Goal: Task Accomplishment & Management: Manage account settings

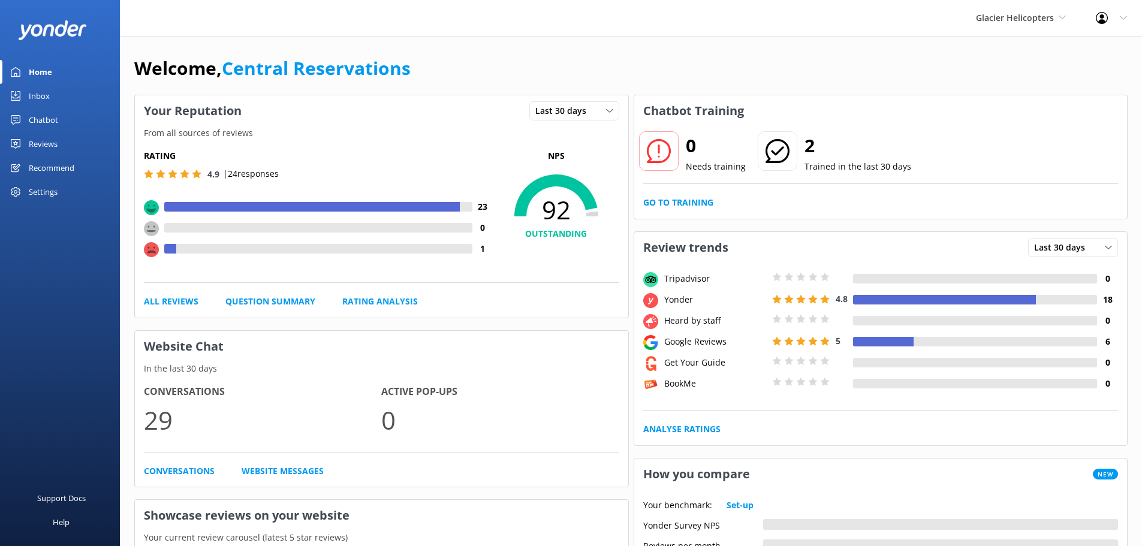
click at [37, 94] on div "Inbox" at bounding box center [39, 96] width 21 height 24
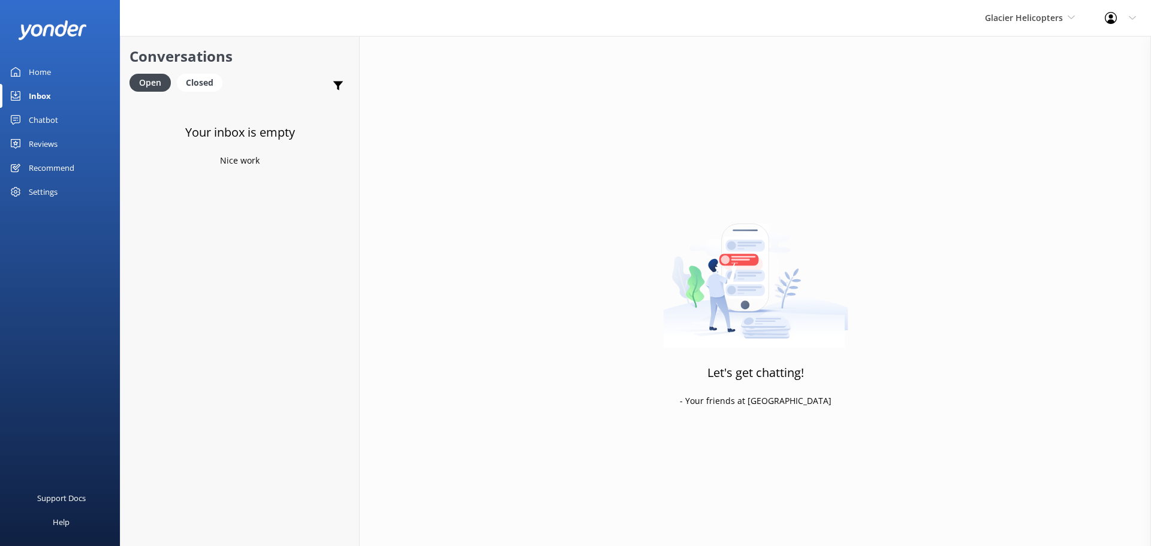
click at [48, 99] on div "Inbox" at bounding box center [40, 96] width 22 height 24
click at [1017, 20] on span "Glacier Helicopters" at bounding box center [1024, 17] width 78 height 11
click at [1013, 45] on link "Milford Sound Scenic Flights" at bounding box center [1030, 50] width 120 height 29
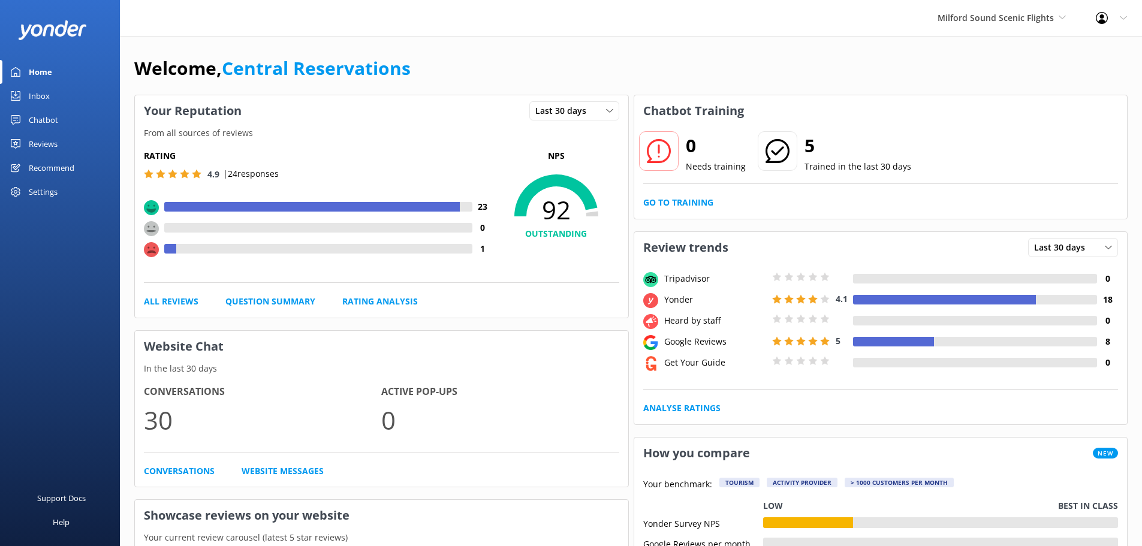
click at [51, 93] on link "Inbox" at bounding box center [60, 96] width 120 height 24
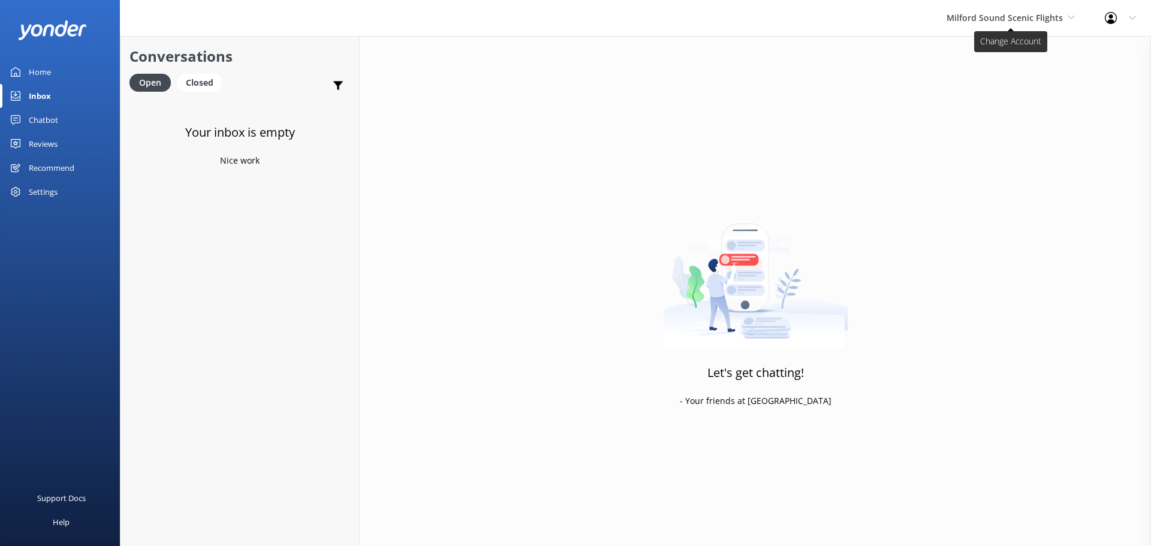
click at [1039, 18] on span "Milford Sound Scenic Flights" at bounding box center [1004, 17] width 116 height 11
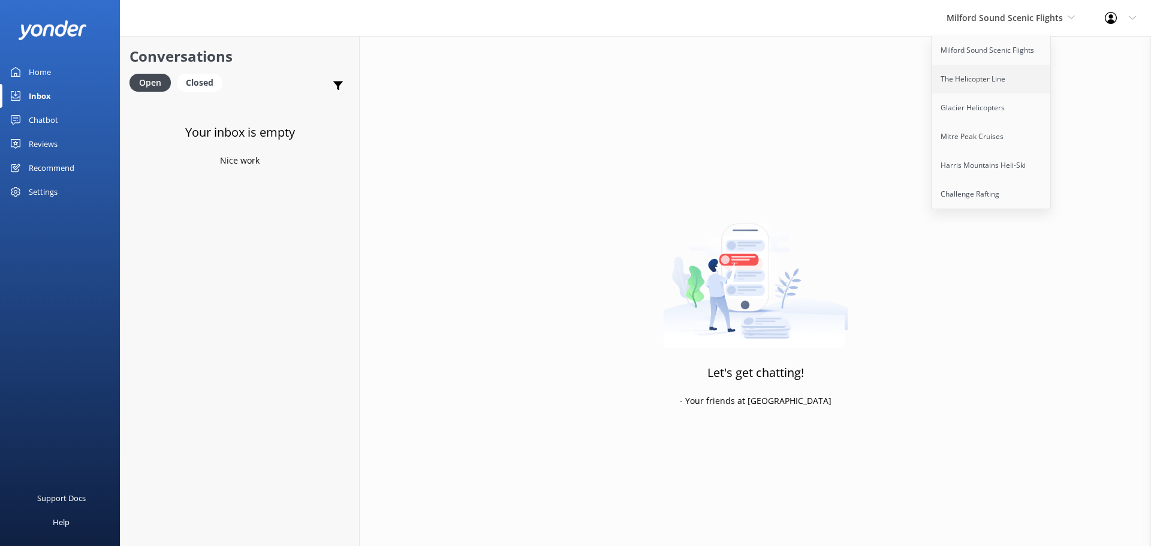
click at [1021, 71] on link "The Helicopter Line" at bounding box center [991, 79] width 120 height 29
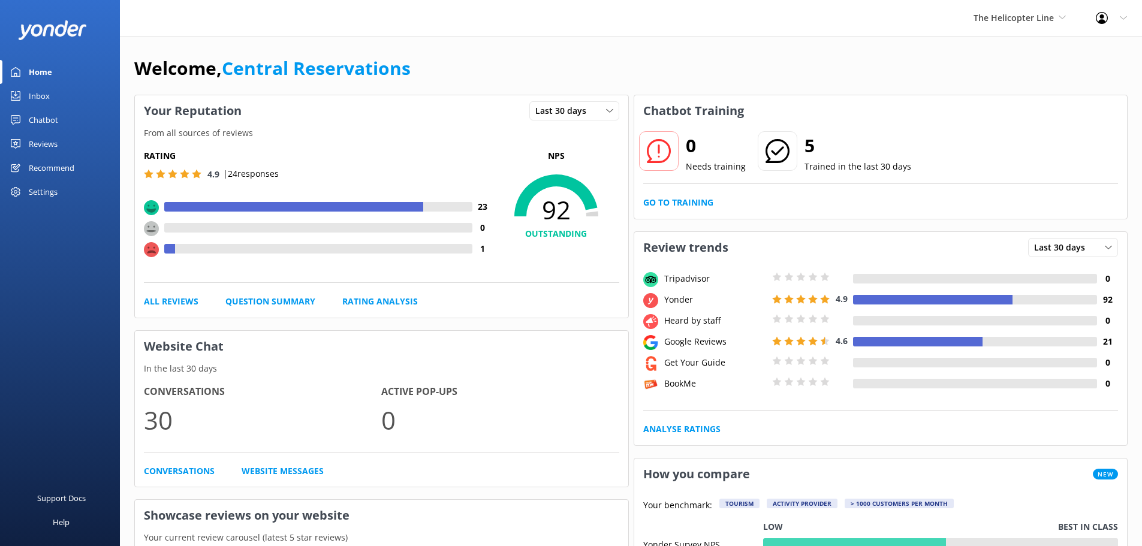
click at [31, 93] on div "Inbox" at bounding box center [39, 96] width 21 height 24
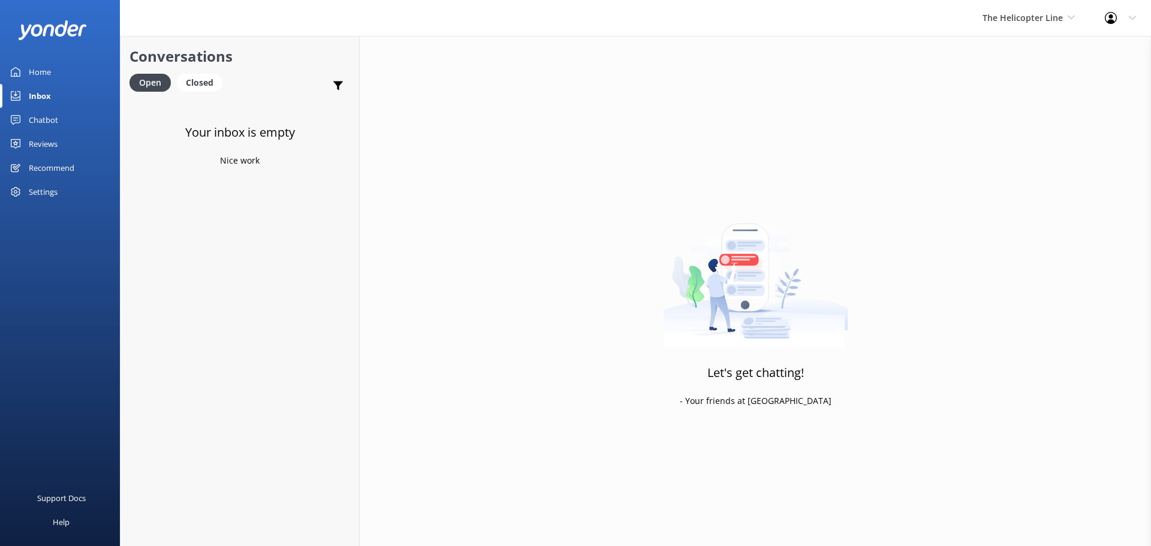
click at [1052, 8] on div "The Helicopter Line Milford Sound Scenic Flights The Helicopter Line Glacier He…" at bounding box center [1028, 18] width 122 height 36
click at [1043, 111] on link "Glacier Helicopters" at bounding box center [1027, 107] width 120 height 29
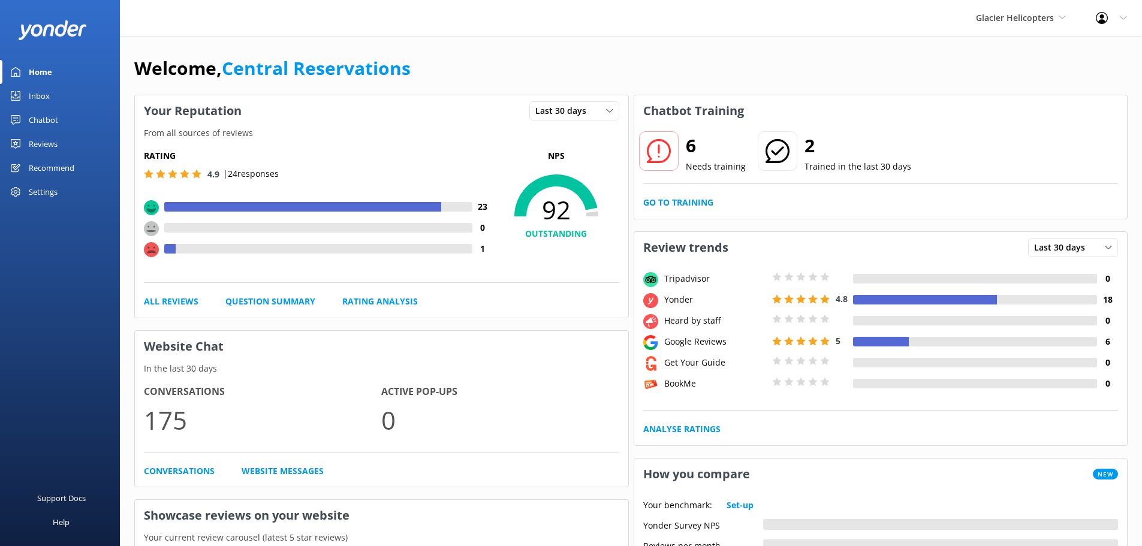
click at [57, 95] on link "Inbox" at bounding box center [60, 96] width 120 height 24
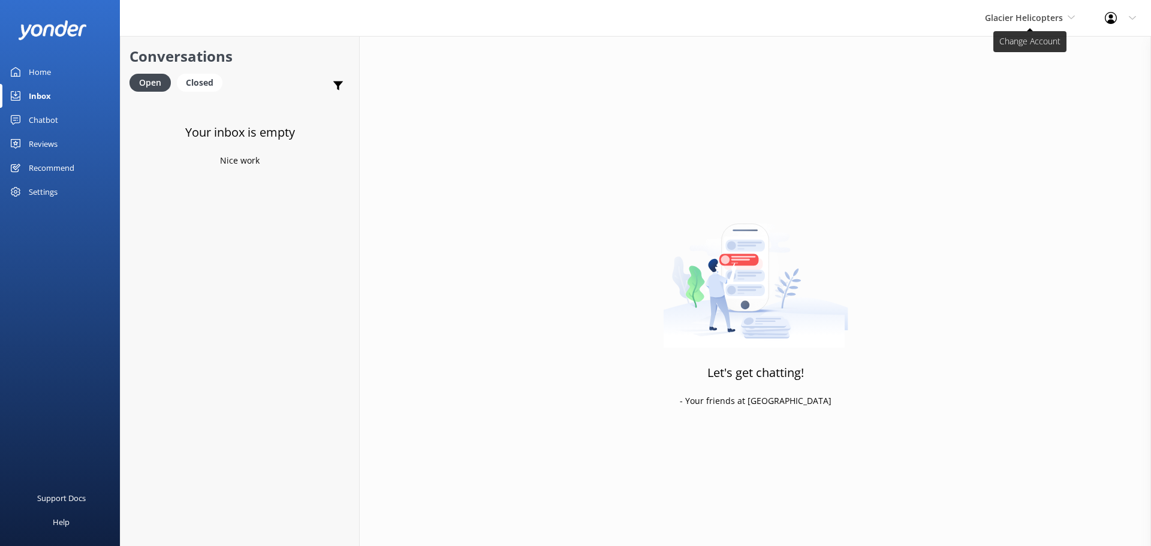
click at [1023, 17] on span "Glacier Helicopters" at bounding box center [1024, 17] width 78 height 11
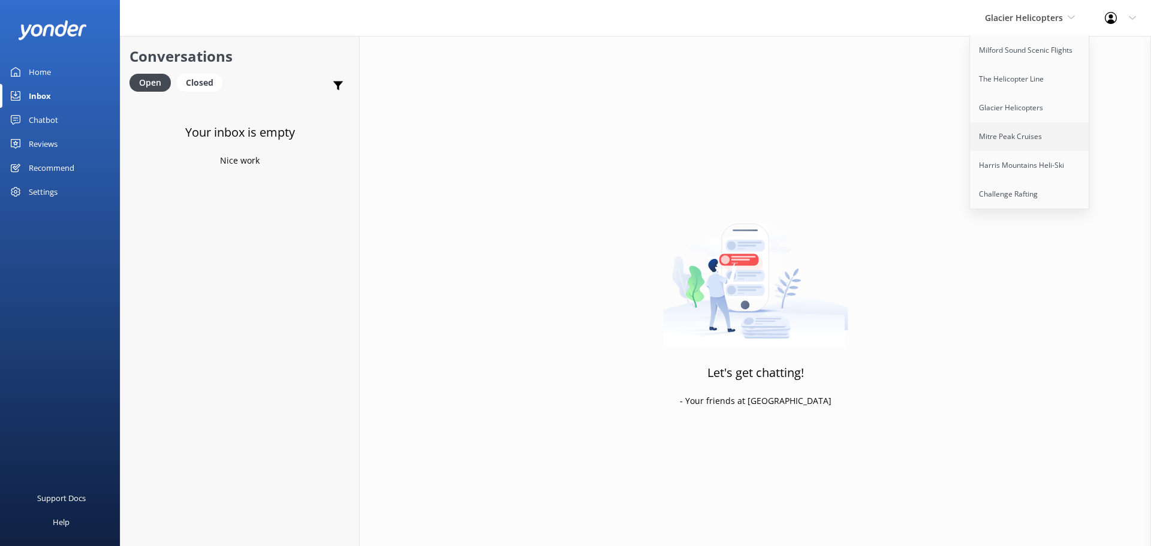
click at [1012, 137] on link "Mitre Peak Cruises" at bounding box center [1030, 136] width 120 height 29
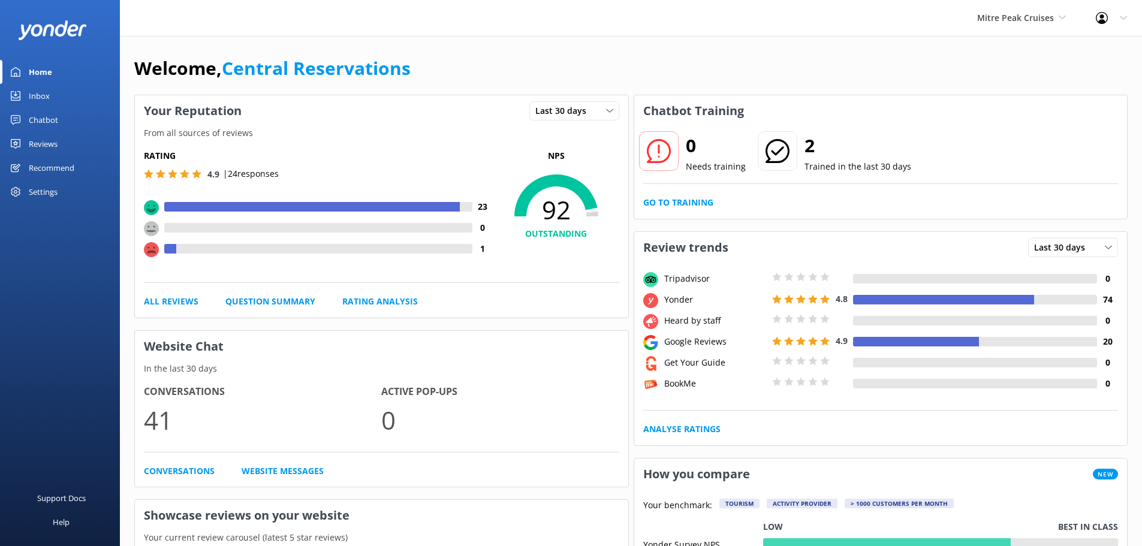
click at [42, 98] on div "Inbox" at bounding box center [39, 96] width 21 height 24
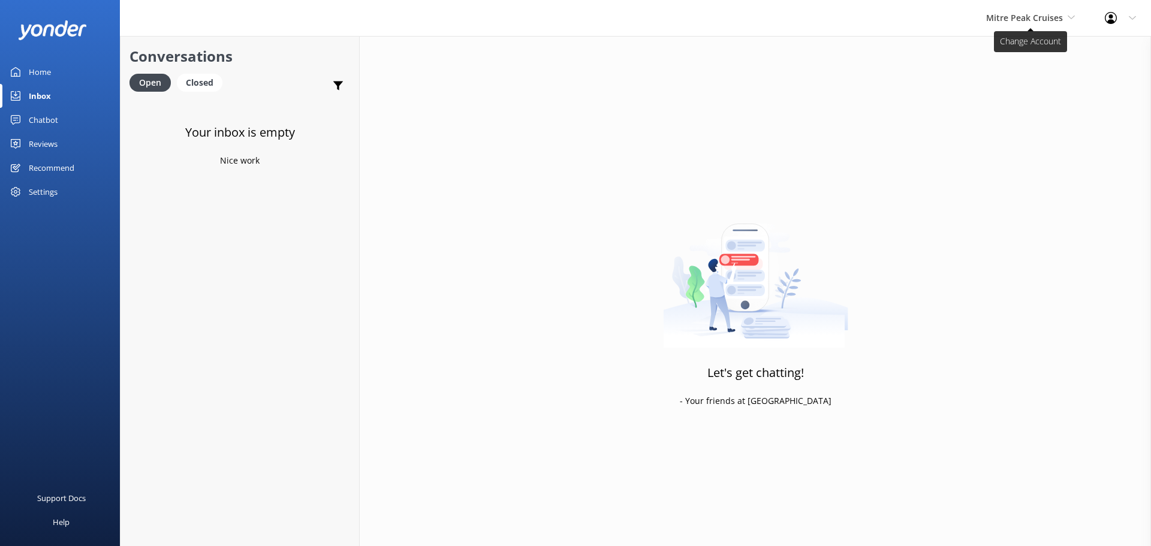
click at [1038, 23] on span "Mitre Peak Cruises" at bounding box center [1024, 17] width 77 height 11
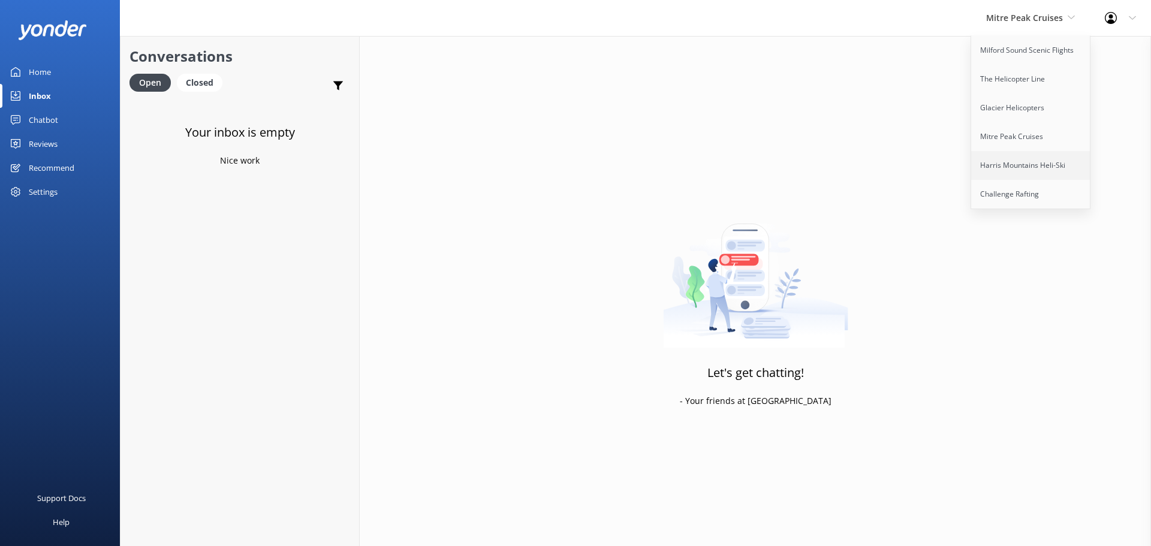
click at [1049, 167] on link "Harris Mountains Heli-Ski" at bounding box center [1031, 165] width 120 height 29
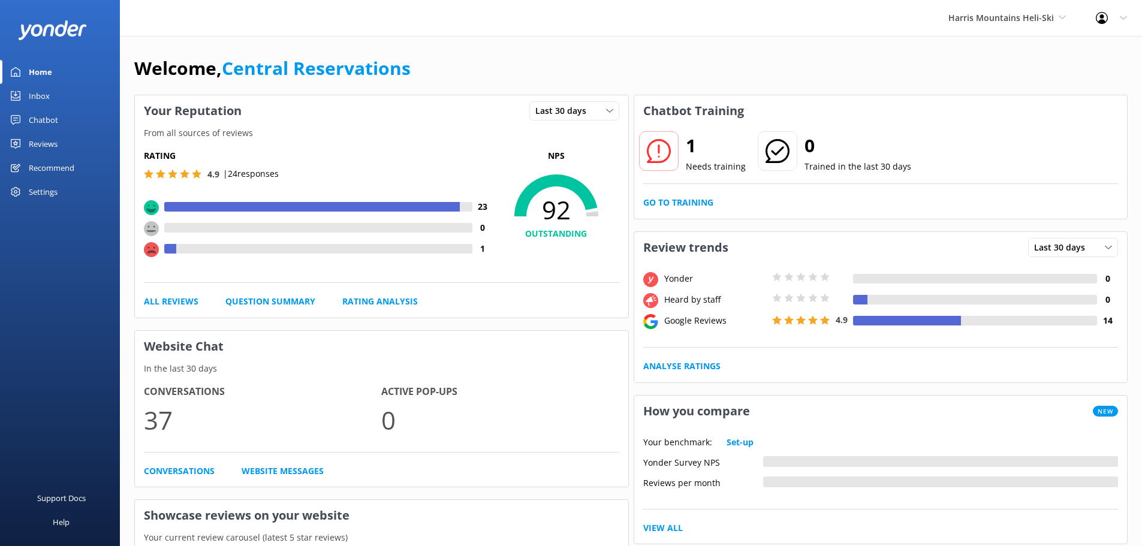
click at [53, 89] on link "Inbox" at bounding box center [60, 96] width 120 height 24
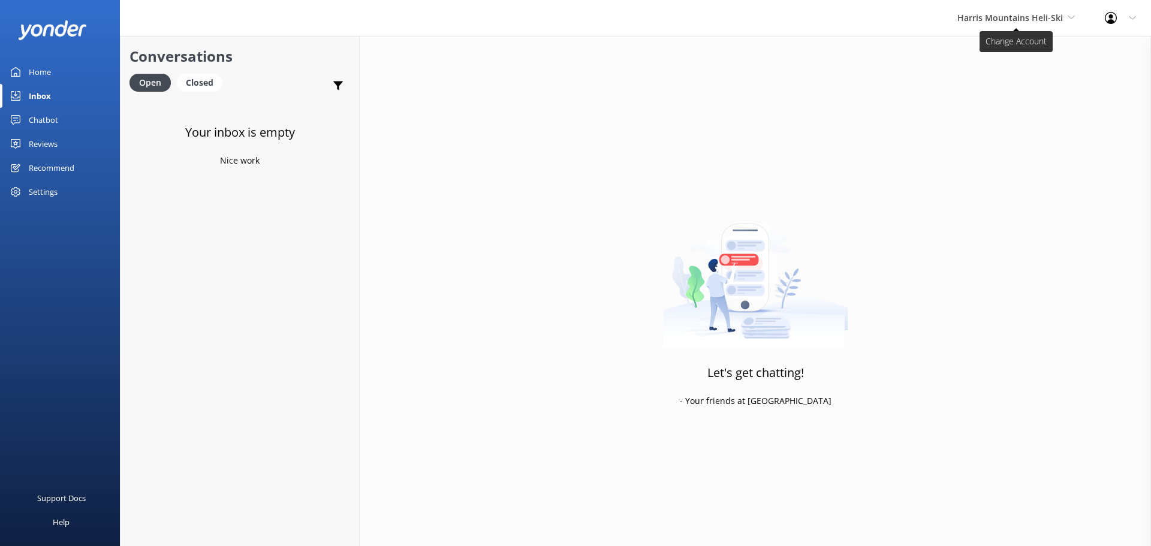
click at [1026, 14] on span "Harris Mountains Heli-Ski" at bounding box center [1009, 17] width 105 height 11
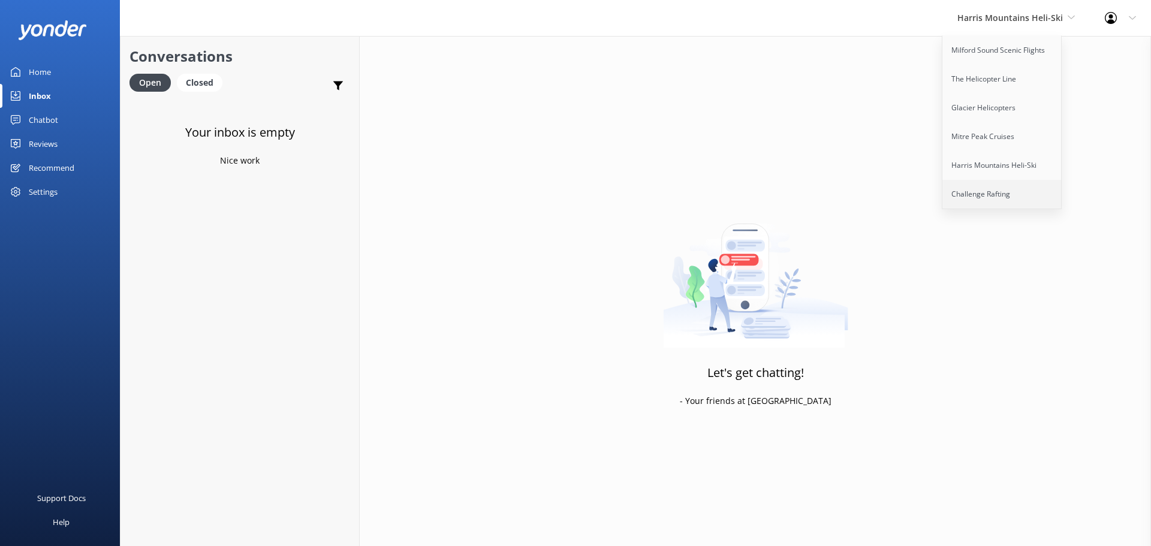
click at [1024, 192] on link "Challenge Rafting" at bounding box center [1002, 194] width 120 height 29
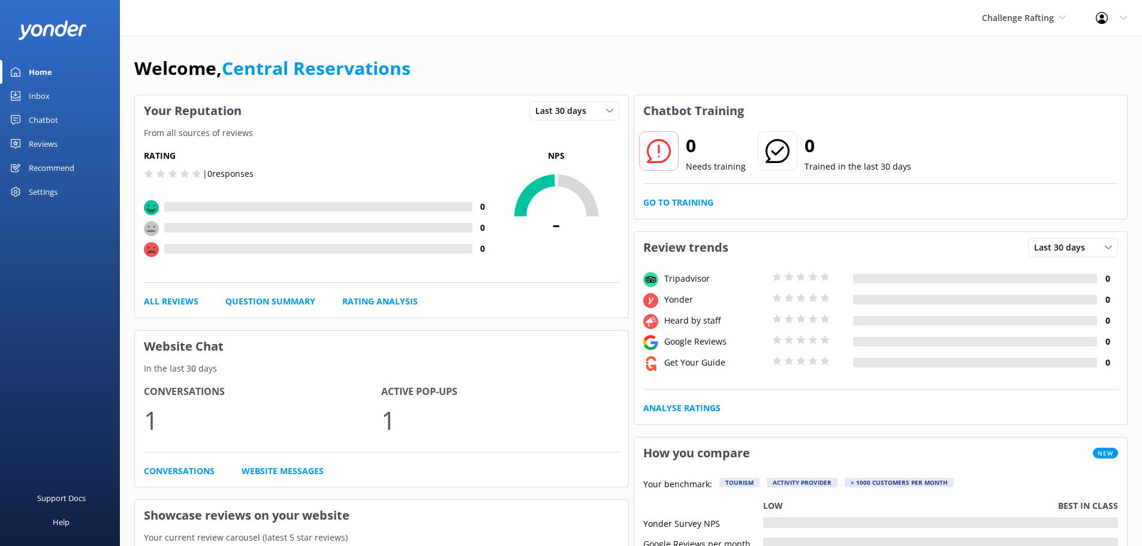
click at [47, 96] on div "Inbox" at bounding box center [39, 96] width 21 height 24
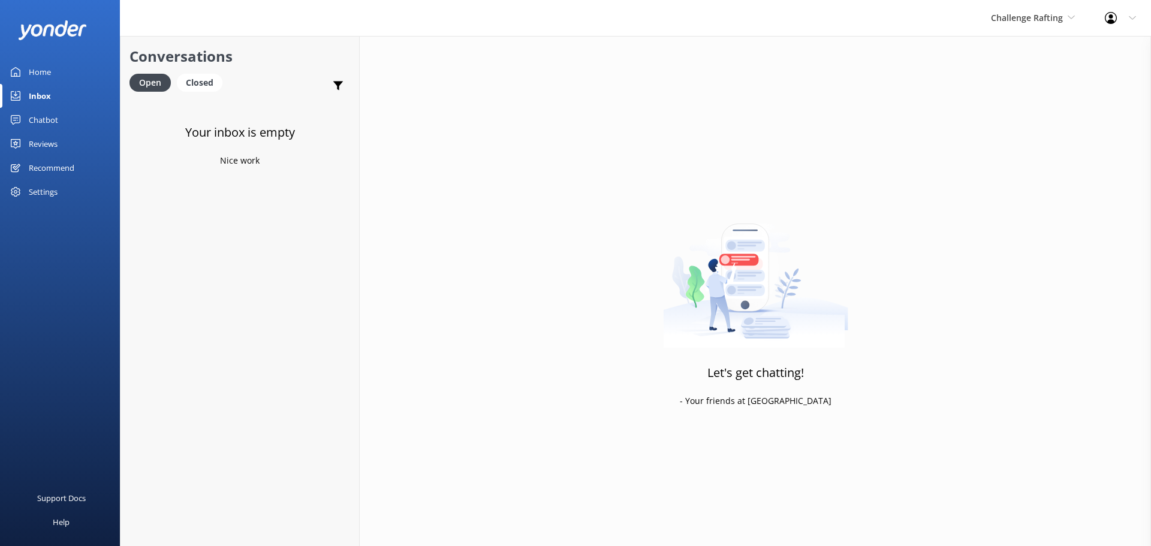
drag, startPoint x: 1071, startPoint y: 20, endPoint x: 1036, endPoint y: 29, distance: 35.9
click at [1071, 20] on icon at bounding box center [1070, 17] width 7 height 7
click at [1006, 46] on link "Milford Sound Scenic Flights" at bounding box center [1036, 50] width 120 height 29
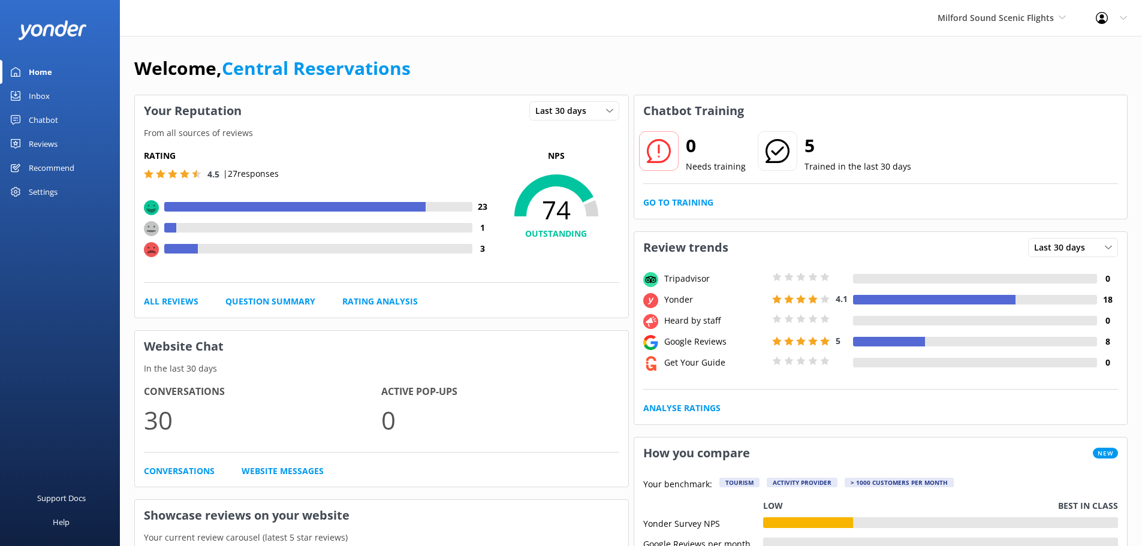
click at [59, 90] on link "Inbox" at bounding box center [60, 96] width 120 height 24
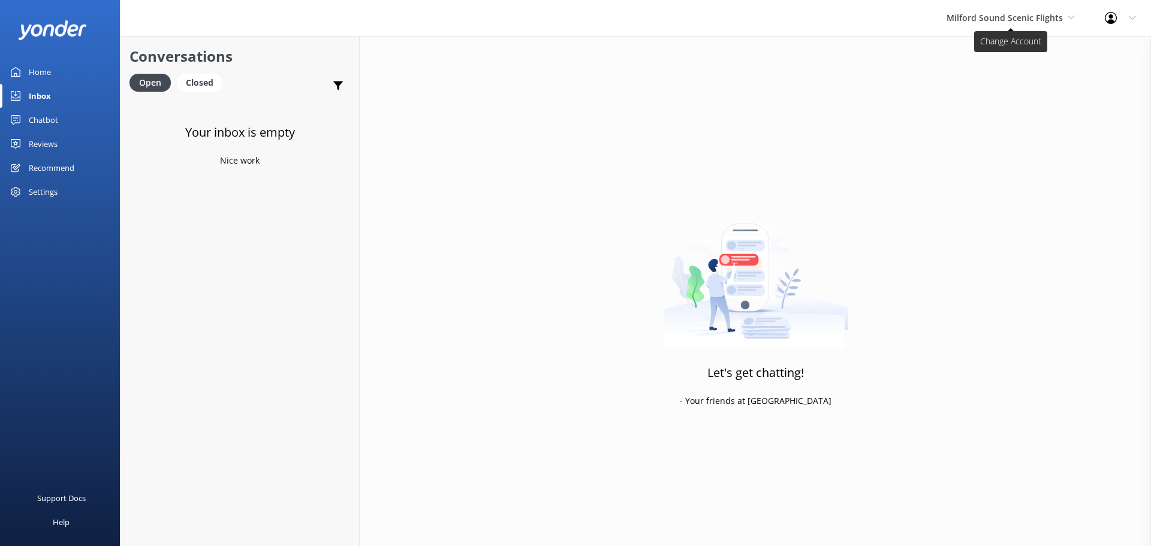
click at [979, 16] on span "Milford Sound Scenic Flights" at bounding box center [1004, 17] width 116 height 11
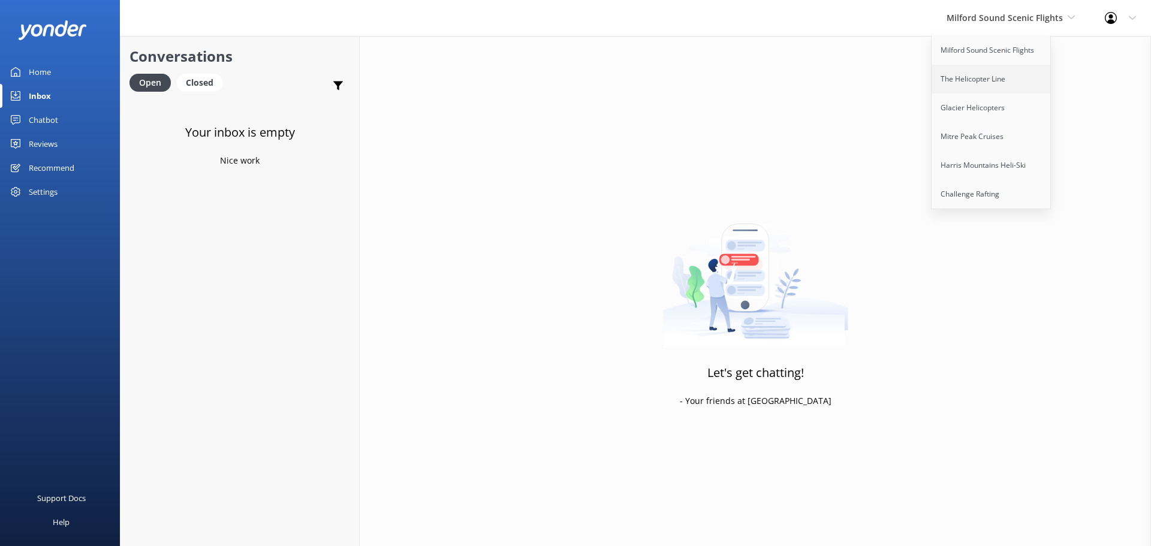
click at [1000, 80] on link "The Helicopter Line" at bounding box center [991, 79] width 120 height 29
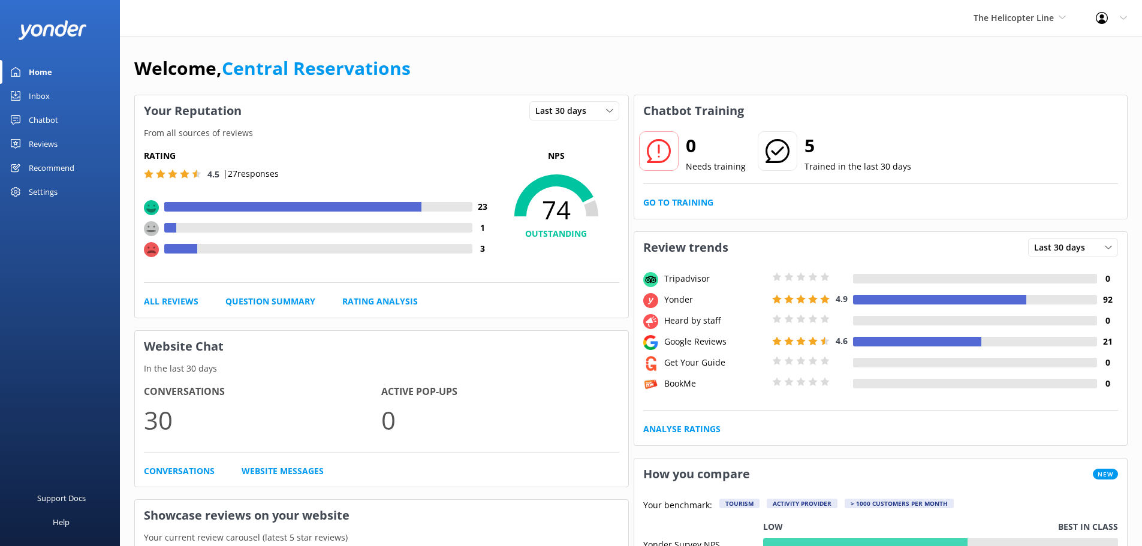
click at [58, 92] on link "Inbox" at bounding box center [60, 96] width 120 height 24
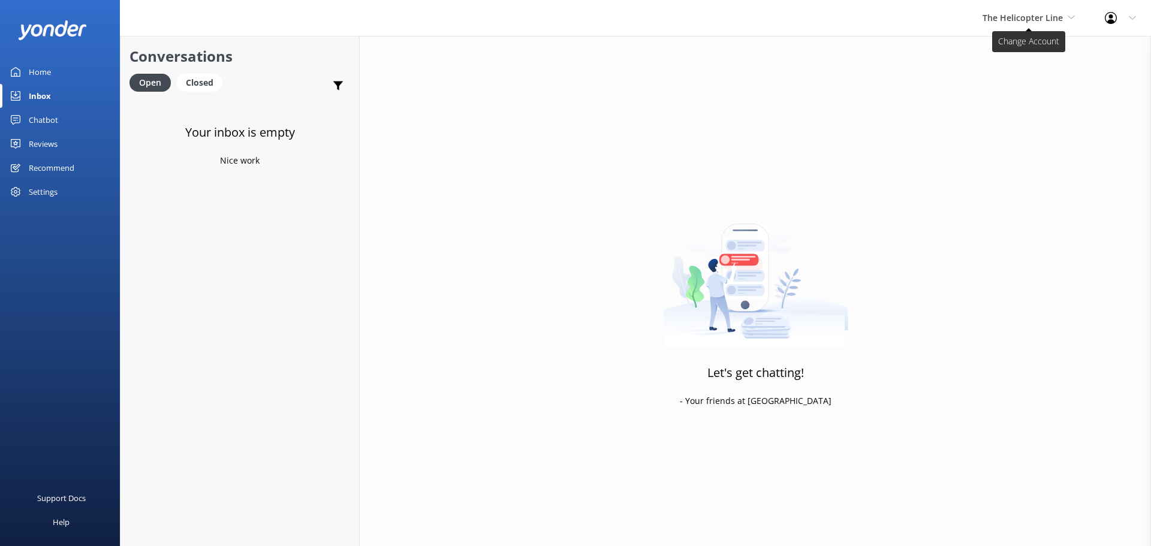
click at [1032, 13] on span "The Helicopter Line" at bounding box center [1022, 17] width 80 height 11
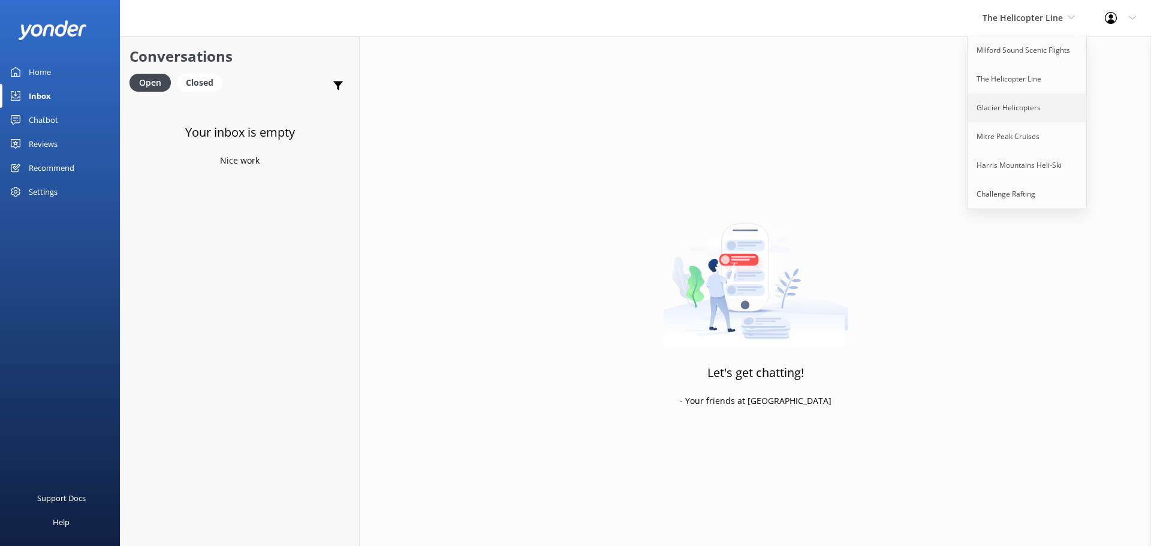
click at [1034, 107] on link "Glacier Helicopters" at bounding box center [1027, 107] width 120 height 29
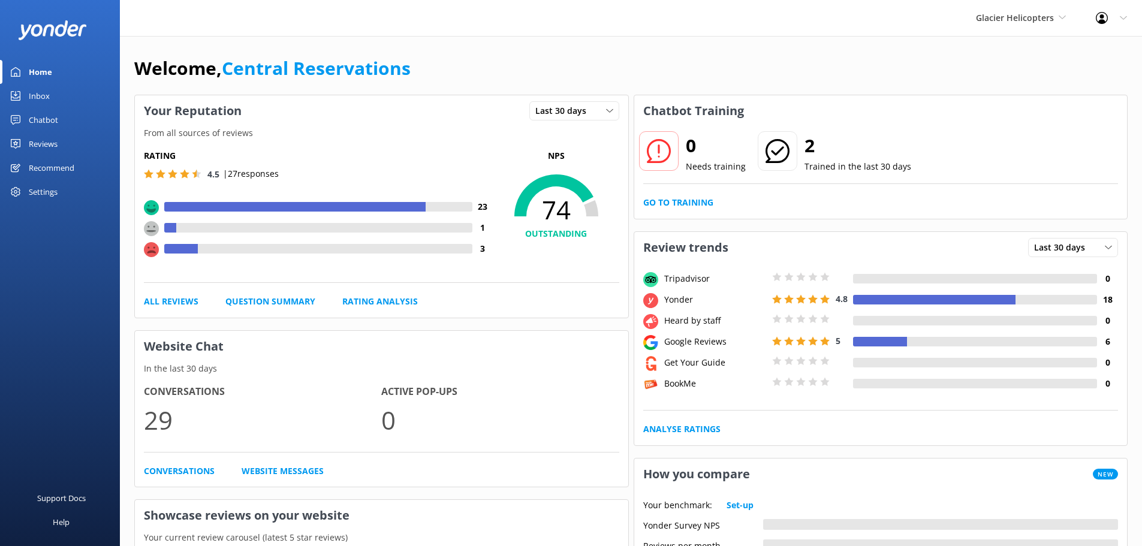
drag, startPoint x: 66, startPoint y: 99, endPoint x: 48, endPoint y: 104, distance: 18.8
click at [64, 99] on link "Inbox" at bounding box center [60, 96] width 120 height 24
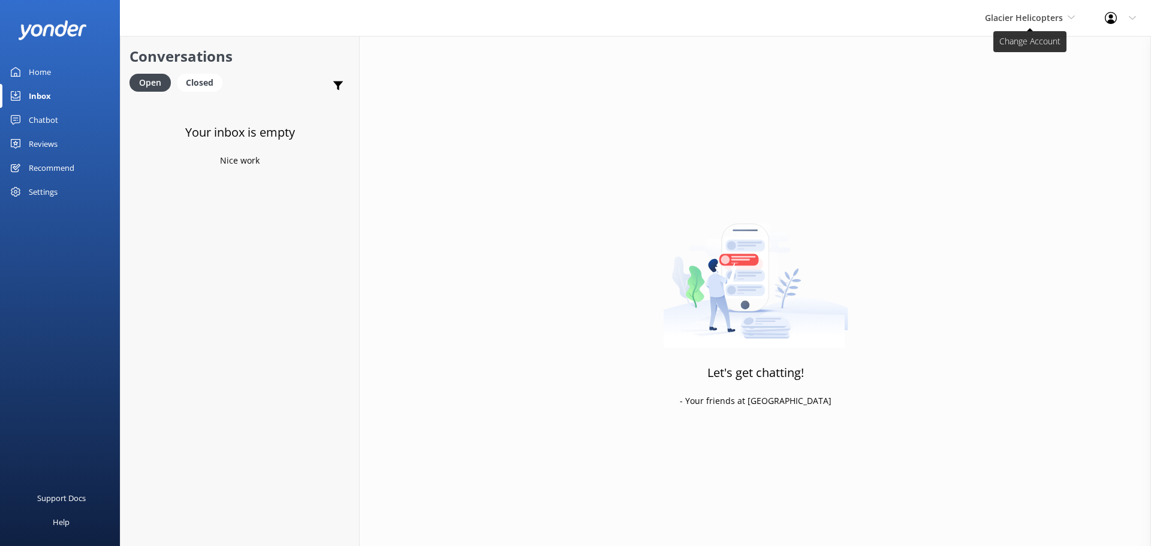
click at [1053, 18] on span "Glacier Helicopters" at bounding box center [1024, 17] width 78 height 11
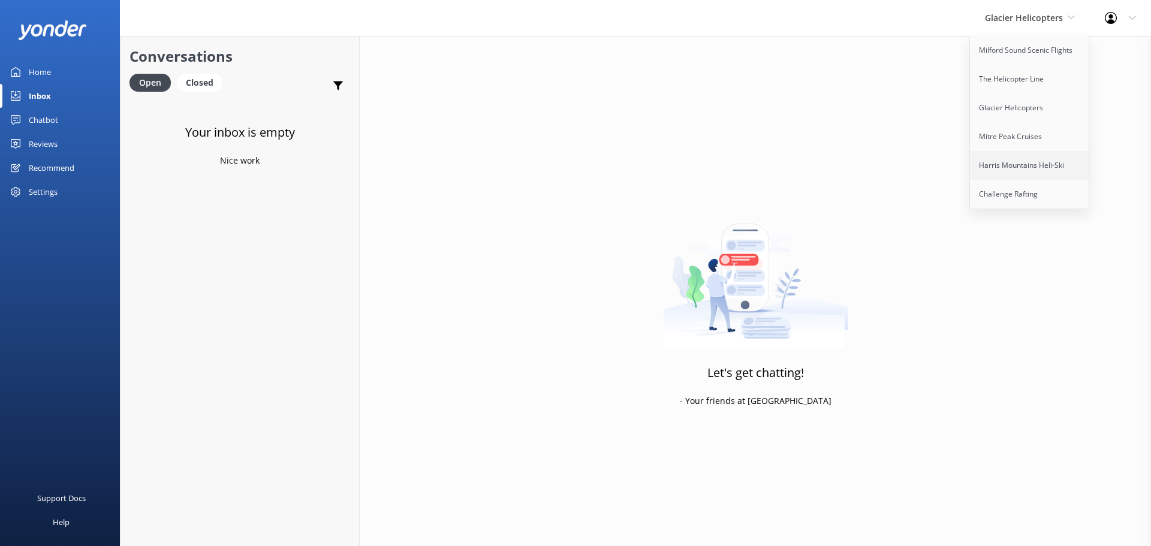
click at [1013, 152] on link "Harris Mountains Heli-Ski" at bounding box center [1030, 165] width 120 height 29
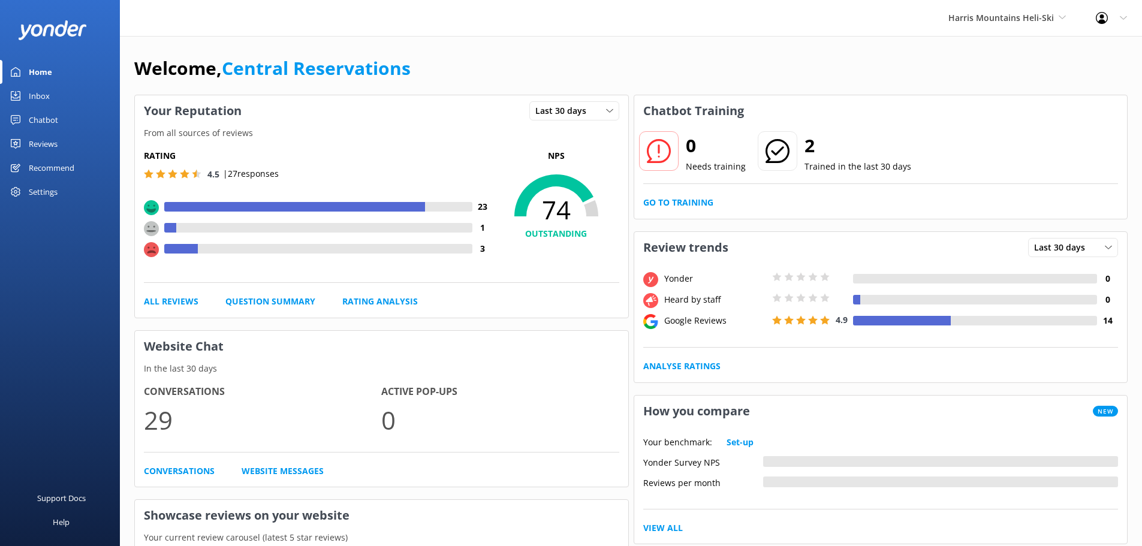
click at [49, 96] on div "Inbox" at bounding box center [39, 96] width 21 height 24
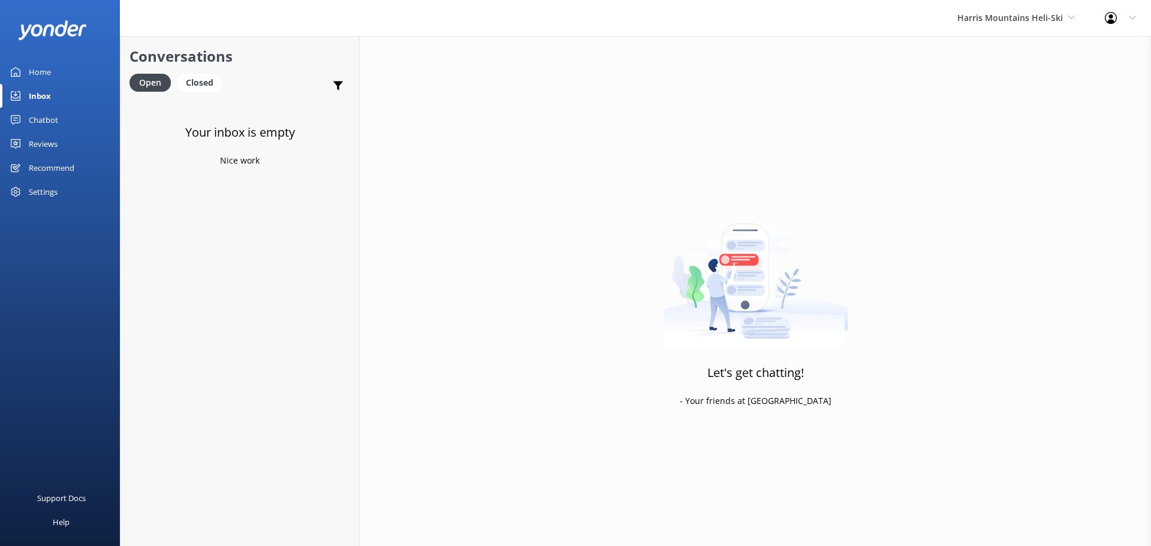
click at [1003, 25] on div "[PERSON_NAME] Mountains Heli-Ski Milford Sound Scenic Flights The Helicopter Li…" at bounding box center [1015, 18] width 147 height 36
click at [992, 144] on link "Mitre Peak Cruises" at bounding box center [1002, 136] width 120 height 29
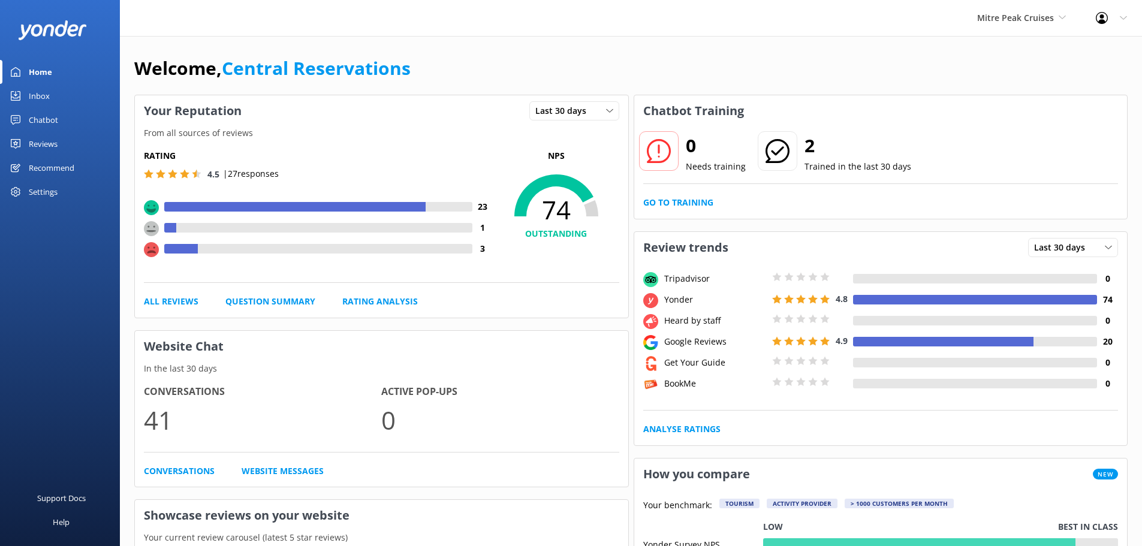
click at [37, 96] on div "Inbox" at bounding box center [39, 96] width 21 height 24
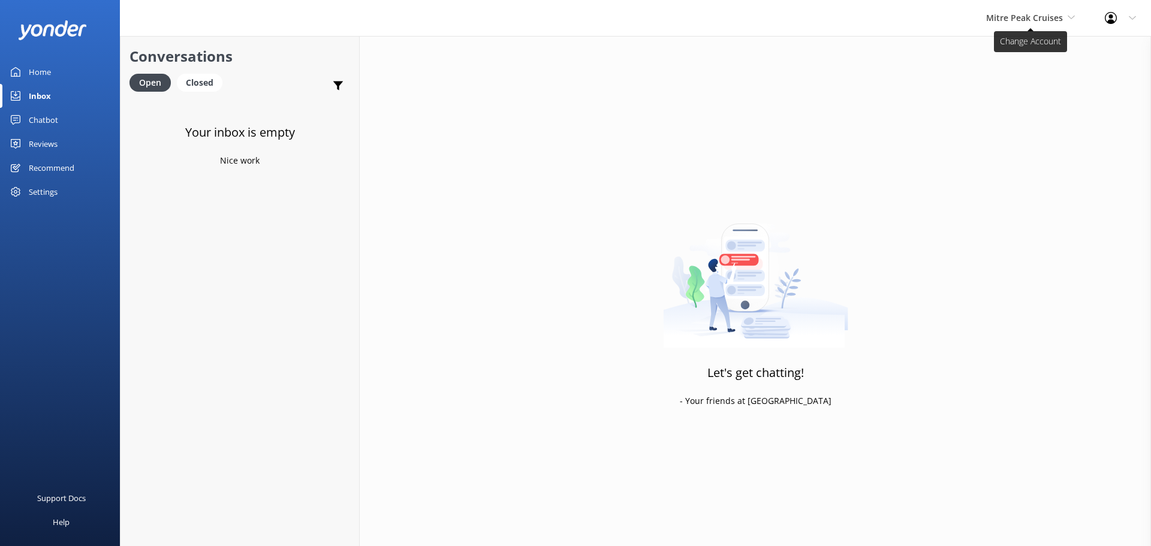
click at [1053, 16] on span "Mitre Peak Cruises" at bounding box center [1024, 17] width 77 height 11
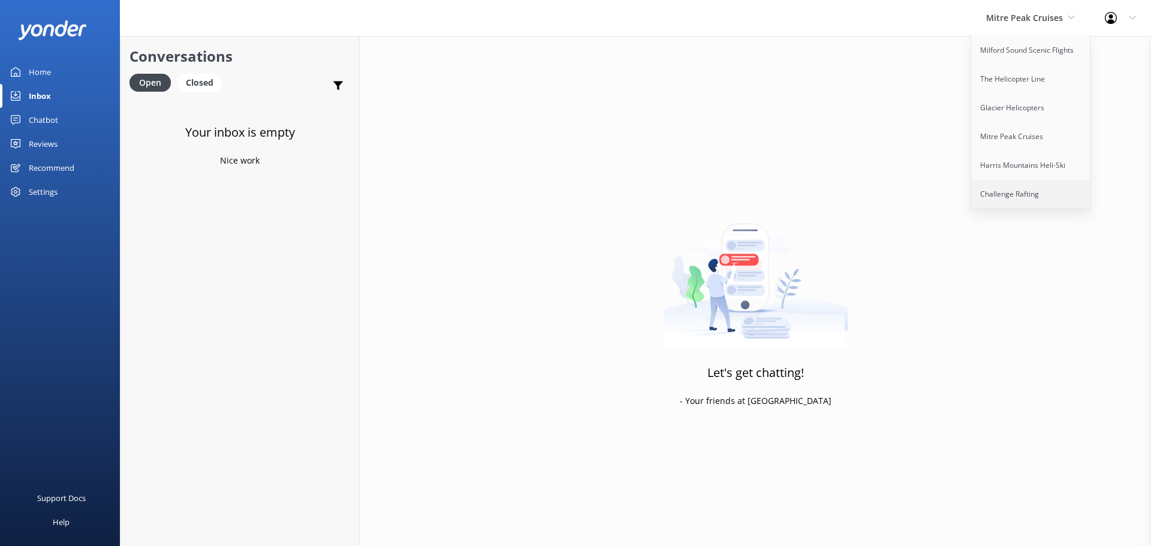
click at [1017, 197] on link "Challenge Rafting" at bounding box center [1031, 194] width 120 height 29
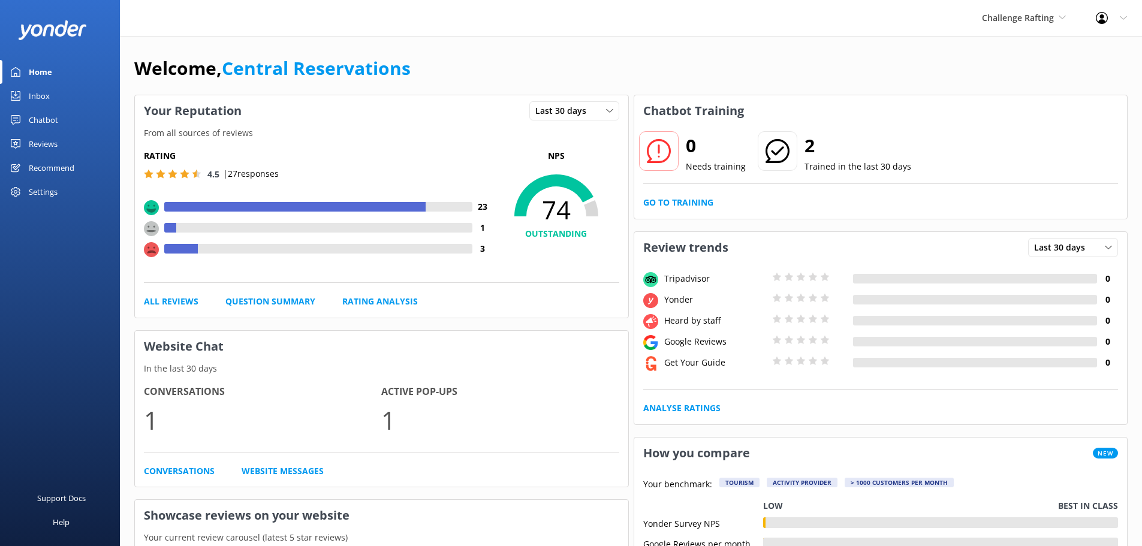
click at [42, 96] on div "Inbox" at bounding box center [39, 96] width 21 height 24
